Goal: Task Accomplishment & Management: Complete application form

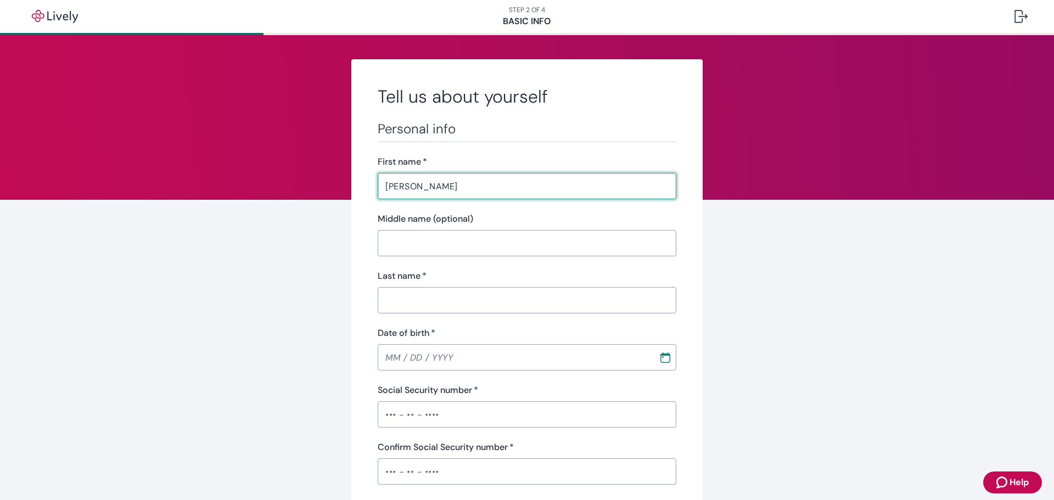
type input "[PERSON_NAME]"
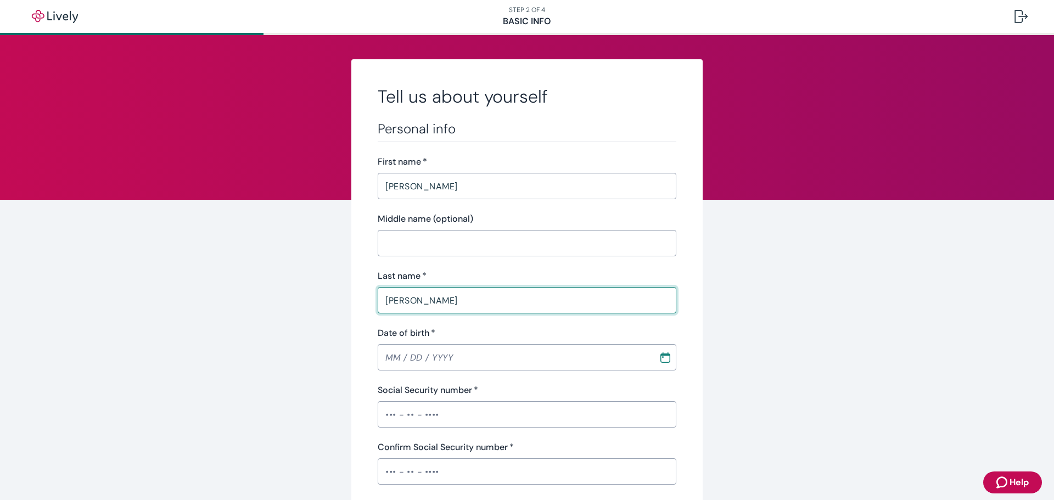
type input "[PERSON_NAME]"
click at [387, 361] on input "Date of birth   *" at bounding box center [514, 357] width 273 height 22
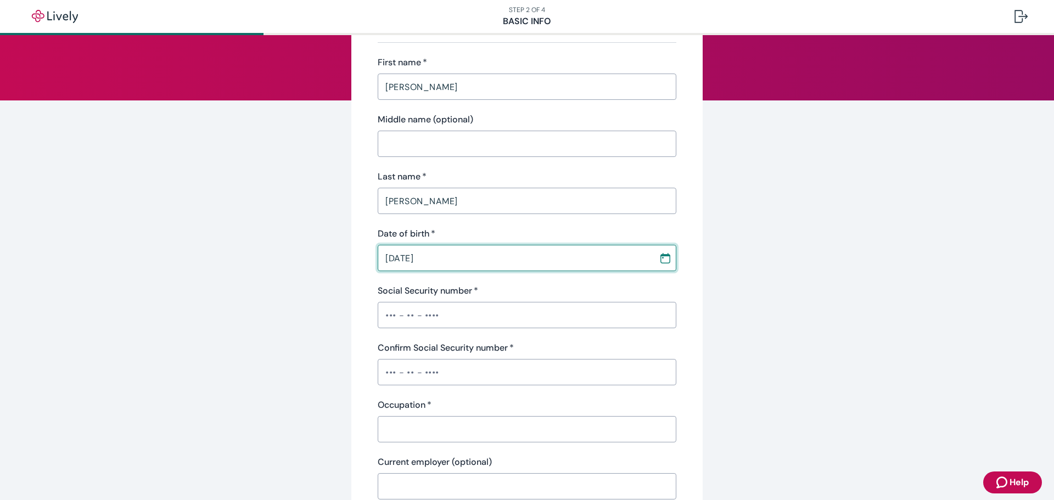
scroll to position [110, 0]
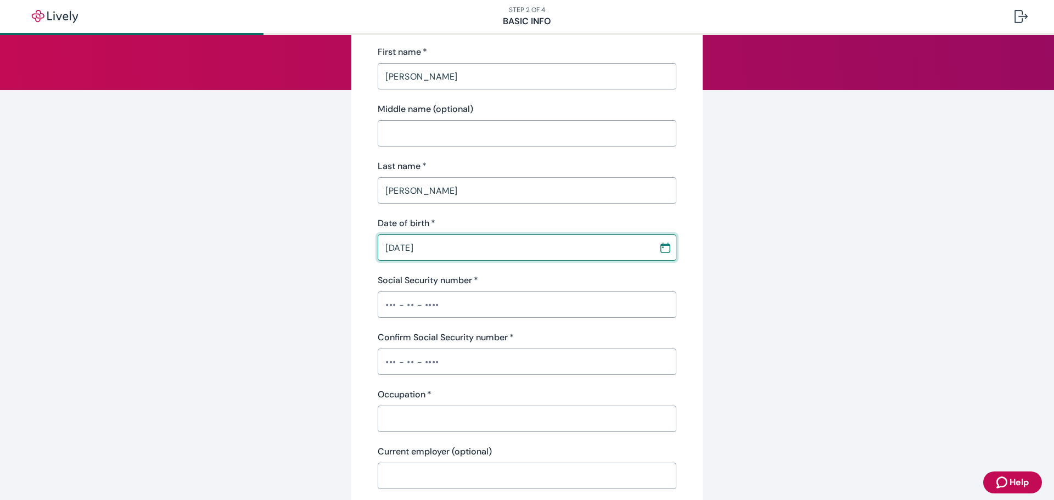
type input "[DATE]"
click at [378, 304] on input "Social Security number   *" at bounding box center [527, 305] width 299 height 22
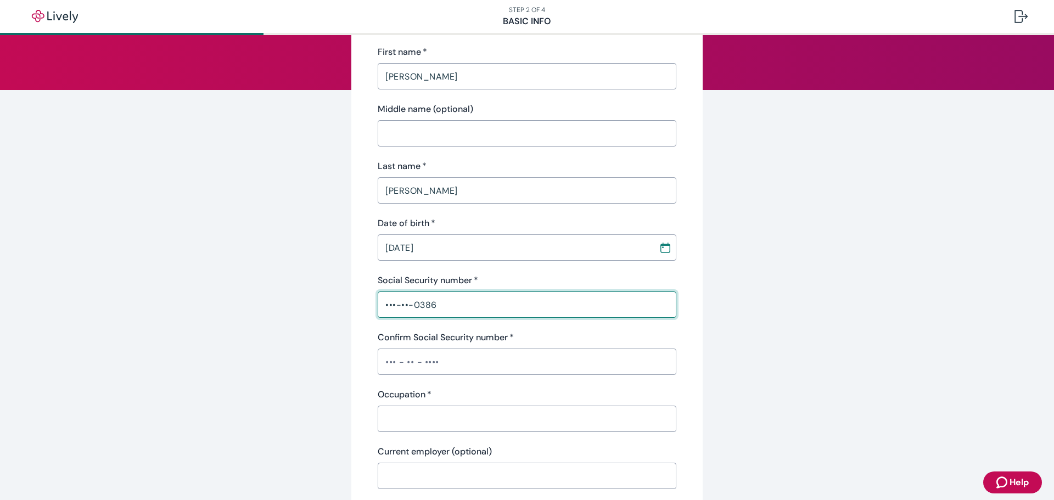
type input "•••-••-0386"
click at [382, 361] on input "Confirm Social Security number   *" at bounding box center [527, 362] width 299 height 22
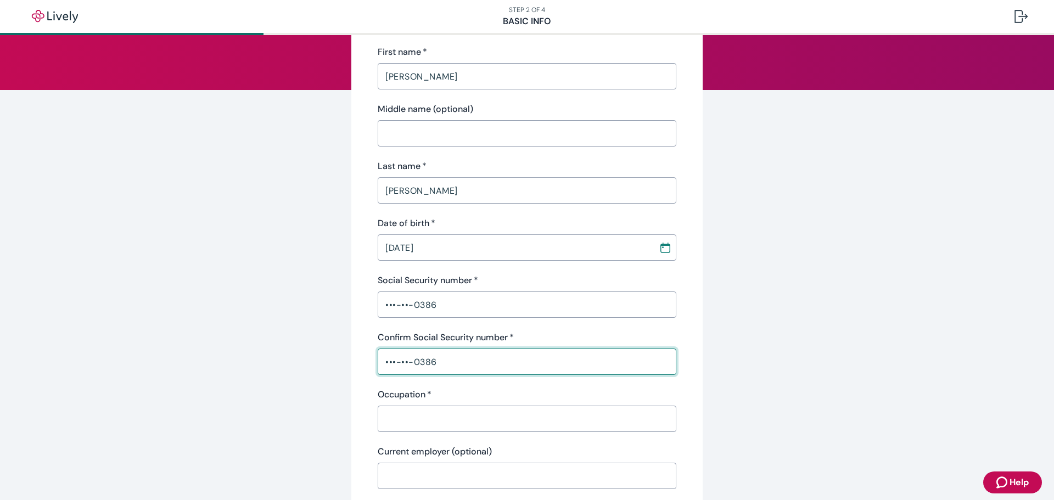
type input "•••-••-0386"
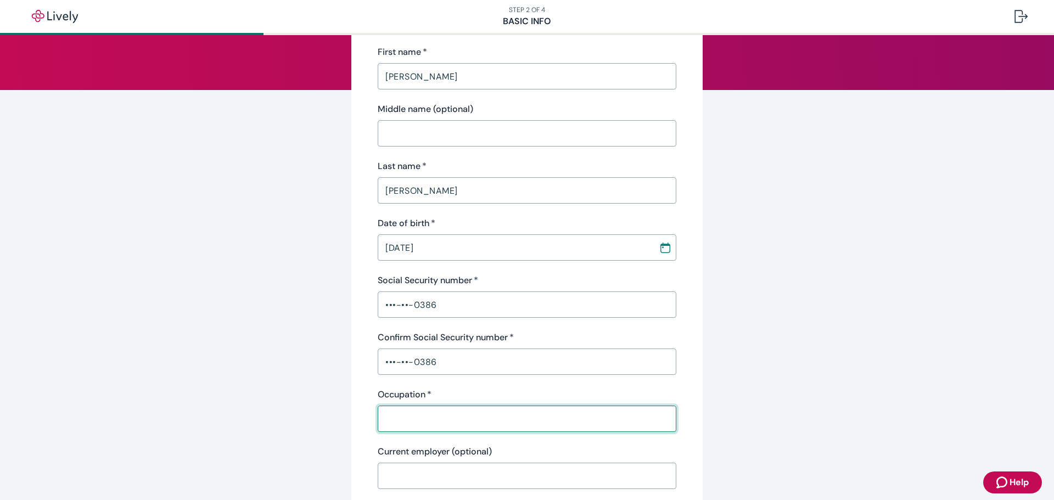
click at [401, 425] on input "Occupation   *" at bounding box center [527, 419] width 299 height 22
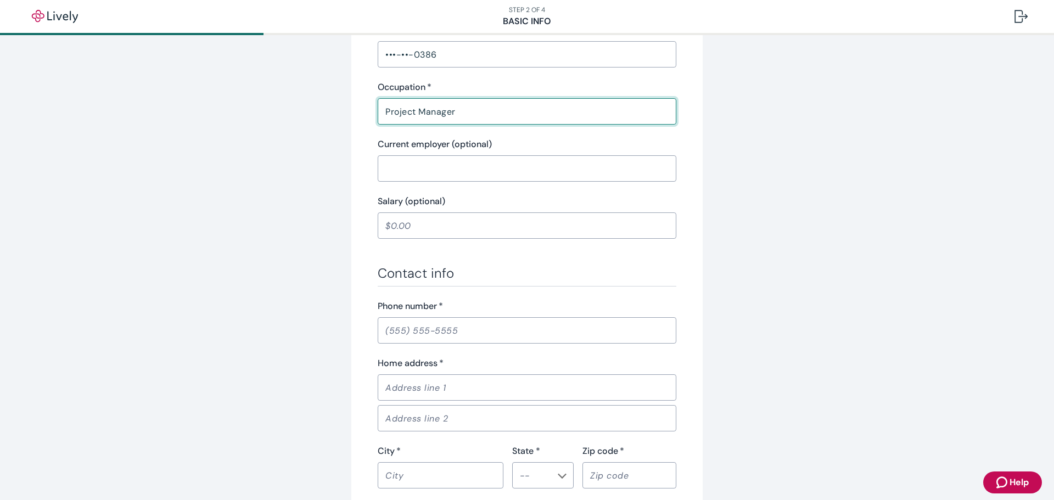
scroll to position [439, 0]
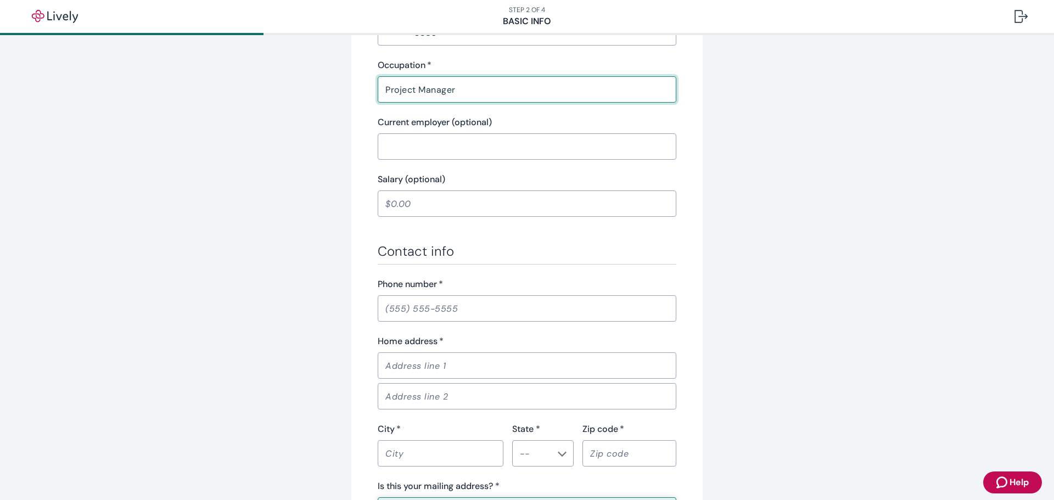
type input "Project Manager"
click at [438, 310] on input "Phone number   *" at bounding box center [527, 309] width 299 height 22
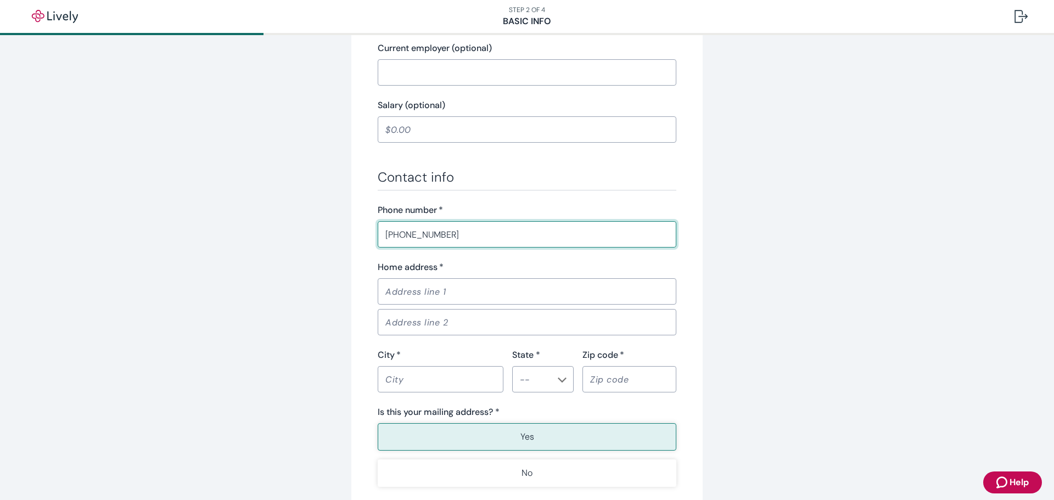
scroll to position [549, 0]
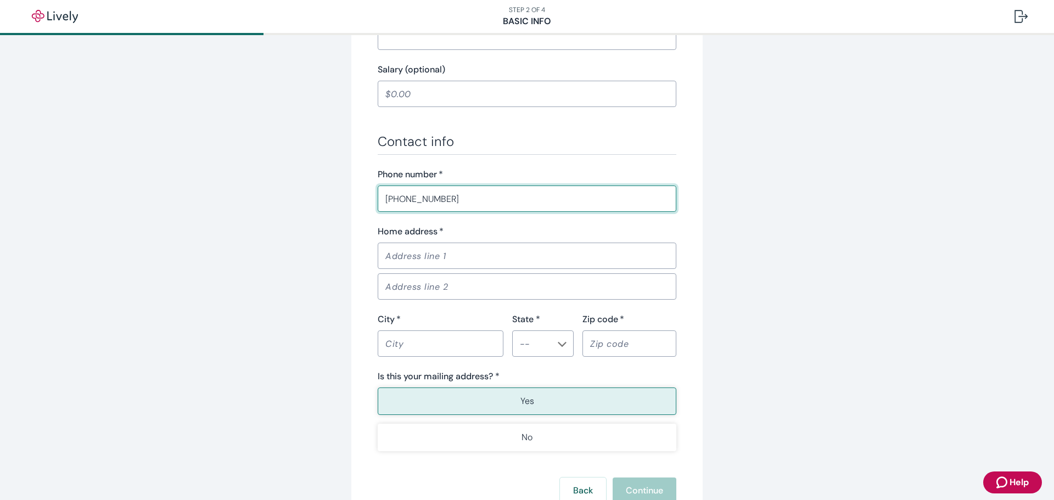
type input "[PHONE_NUMBER]"
click at [425, 257] on input "Home address   *" at bounding box center [527, 256] width 299 height 22
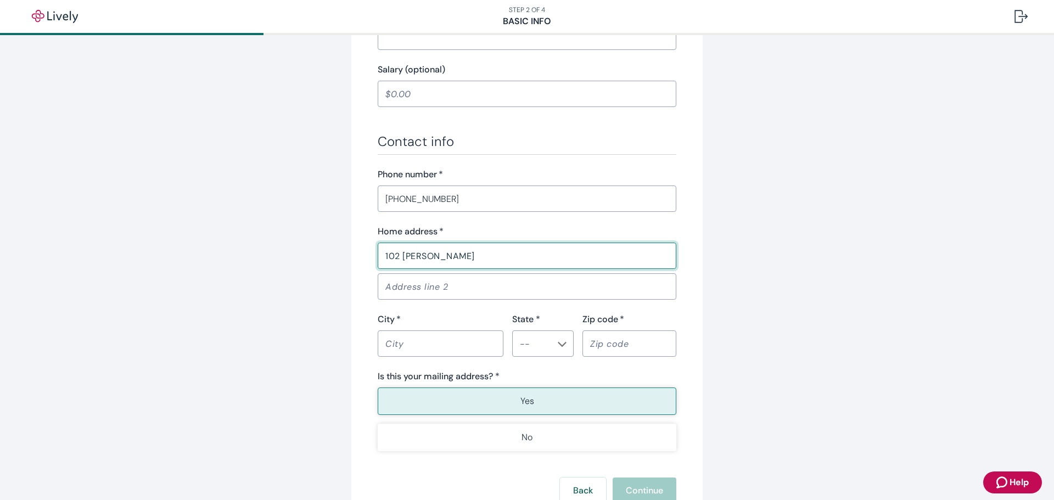
type input "102 [PERSON_NAME]"
click at [396, 343] on input "City   *" at bounding box center [441, 344] width 126 height 22
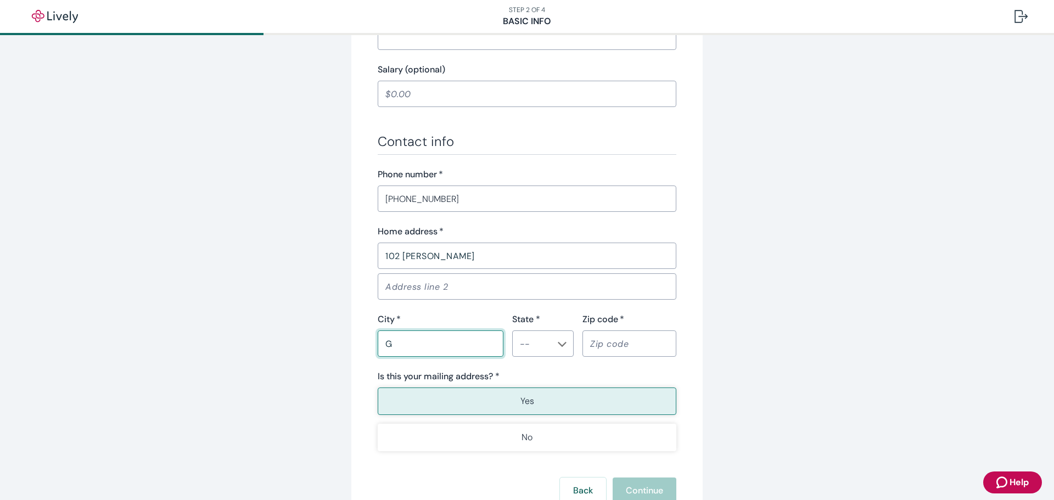
type input "GIBSONIA"
type input "PA"
type input "15044"
click at [528, 206] on li "PA" at bounding box center [538, 204] width 61 height 20
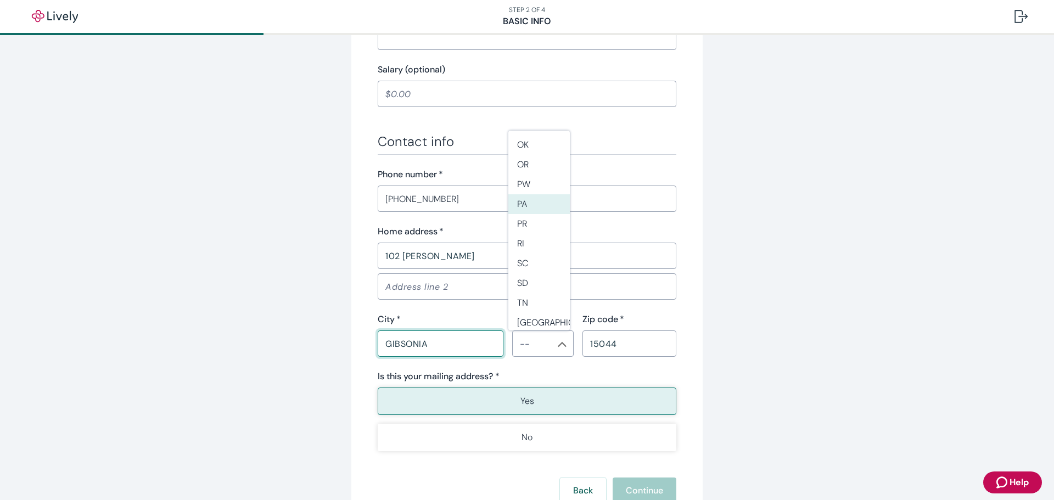
type input "PA"
click at [520, 401] on p "Yes" at bounding box center [527, 401] width 14 height 13
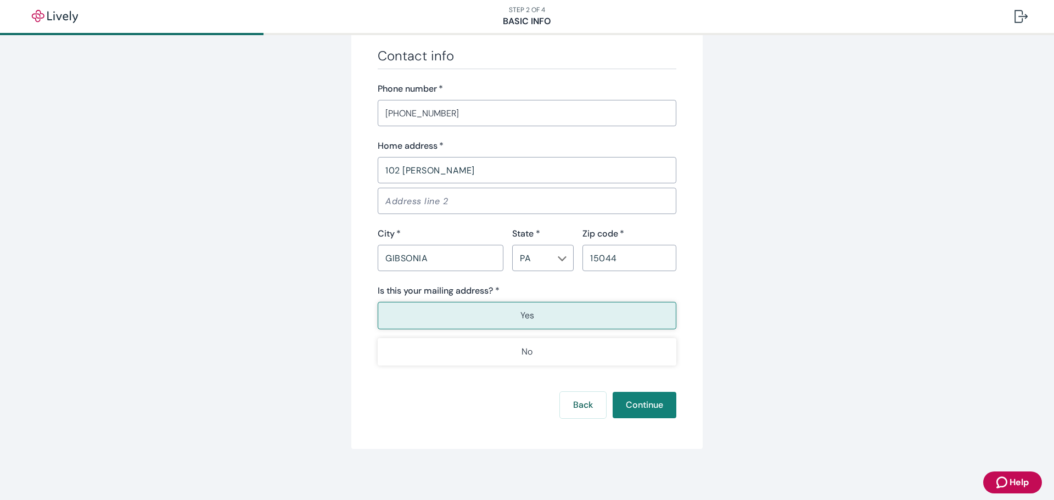
scroll to position [636, 0]
click at [644, 407] on button "Continue" at bounding box center [645, 403] width 64 height 26
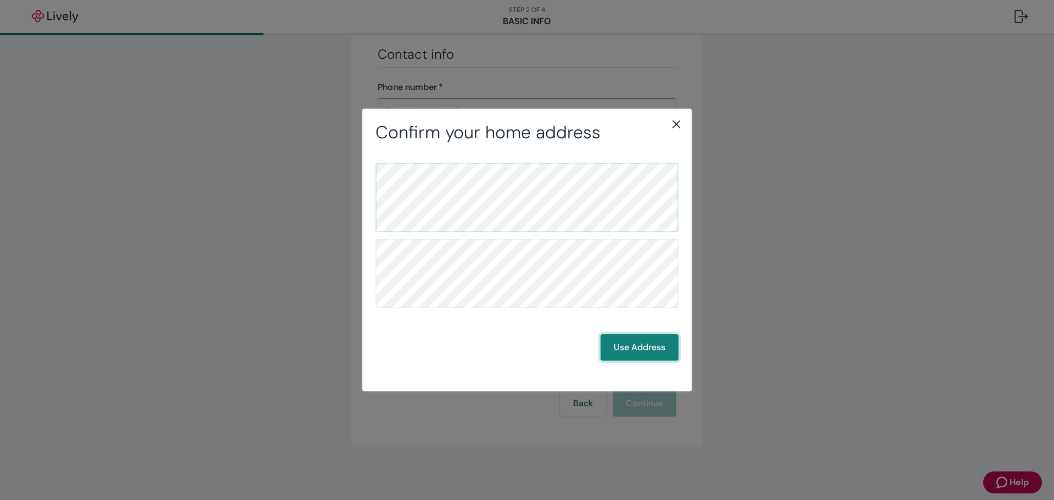
click at [644, 342] on button "Use Address" at bounding box center [640, 347] width 78 height 26
click at [637, 347] on button "Use Address" at bounding box center [640, 347] width 78 height 26
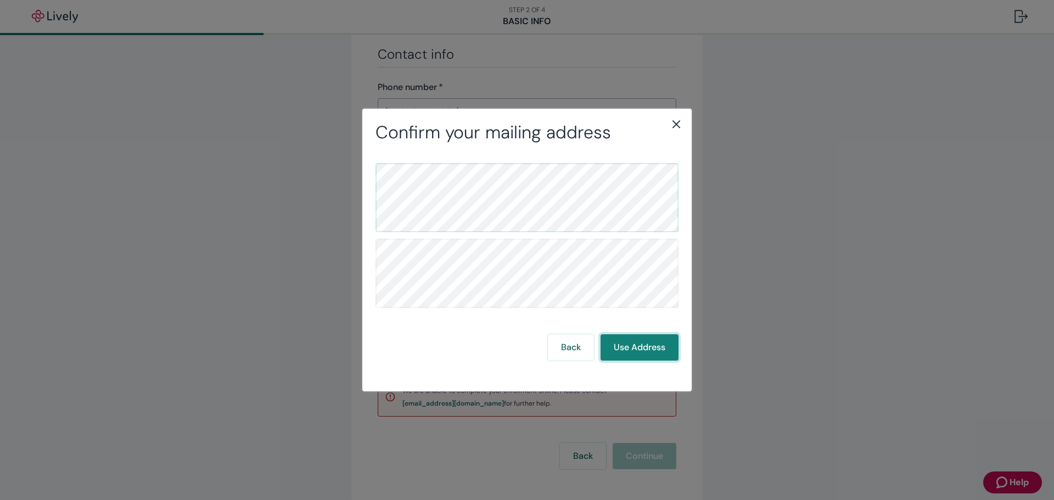
click at [627, 340] on button "Use Address" at bounding box center [640, 347] width 78 height 26
click at [675, 121] on icon "close" at bounding box center [676, 123] width 13 height 13
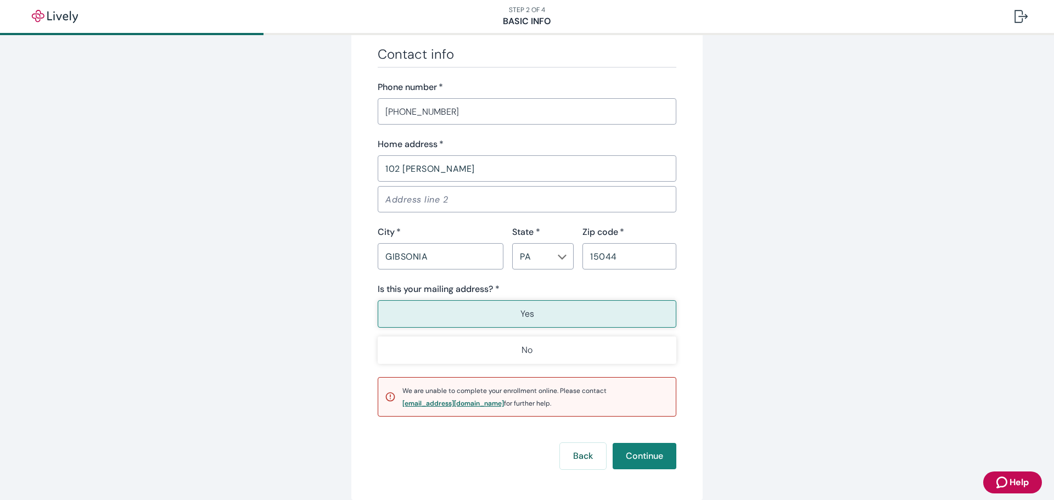
click at [447, 403] on div "[EMAIL_ADDRESS][DOMAIN_NAME]" at bounding box center [453, 403] width 102 height 7
